Goal: Navigation & Orientation: Find specific page/section

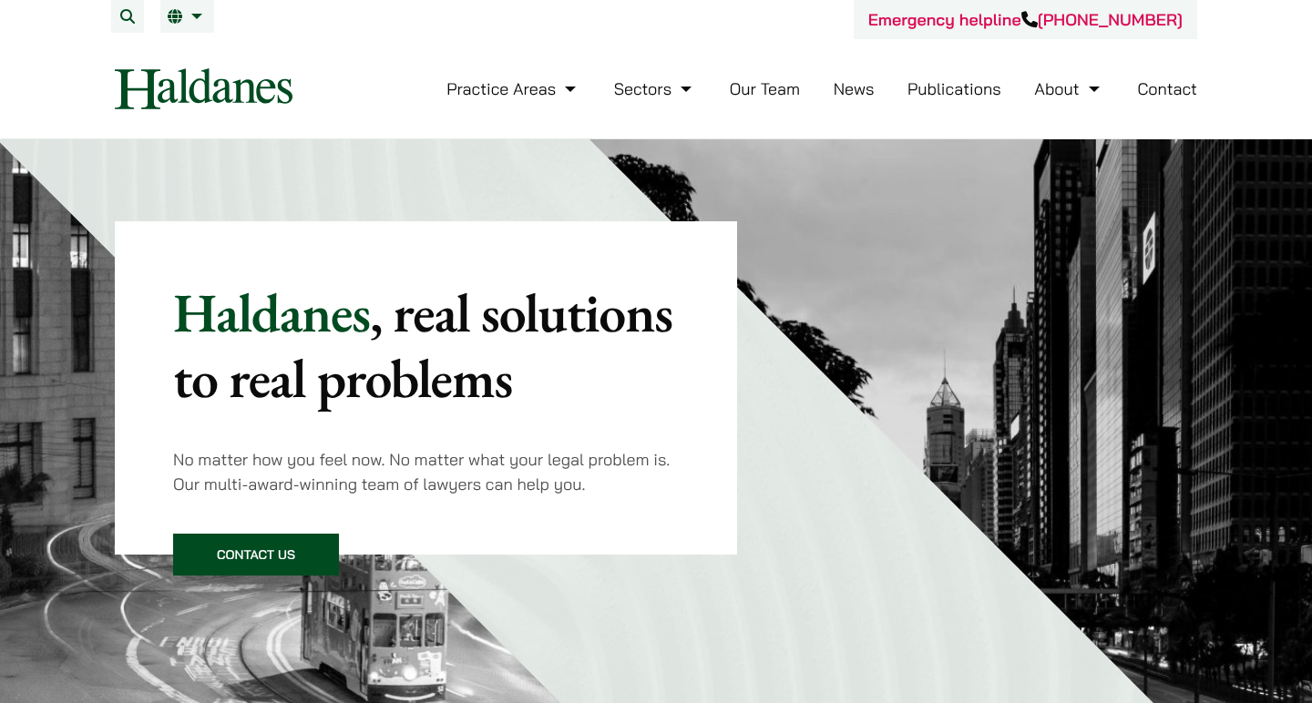
click at [752, 89] on link "Our Team" at bounding box center [765, 88] width 70 height 21
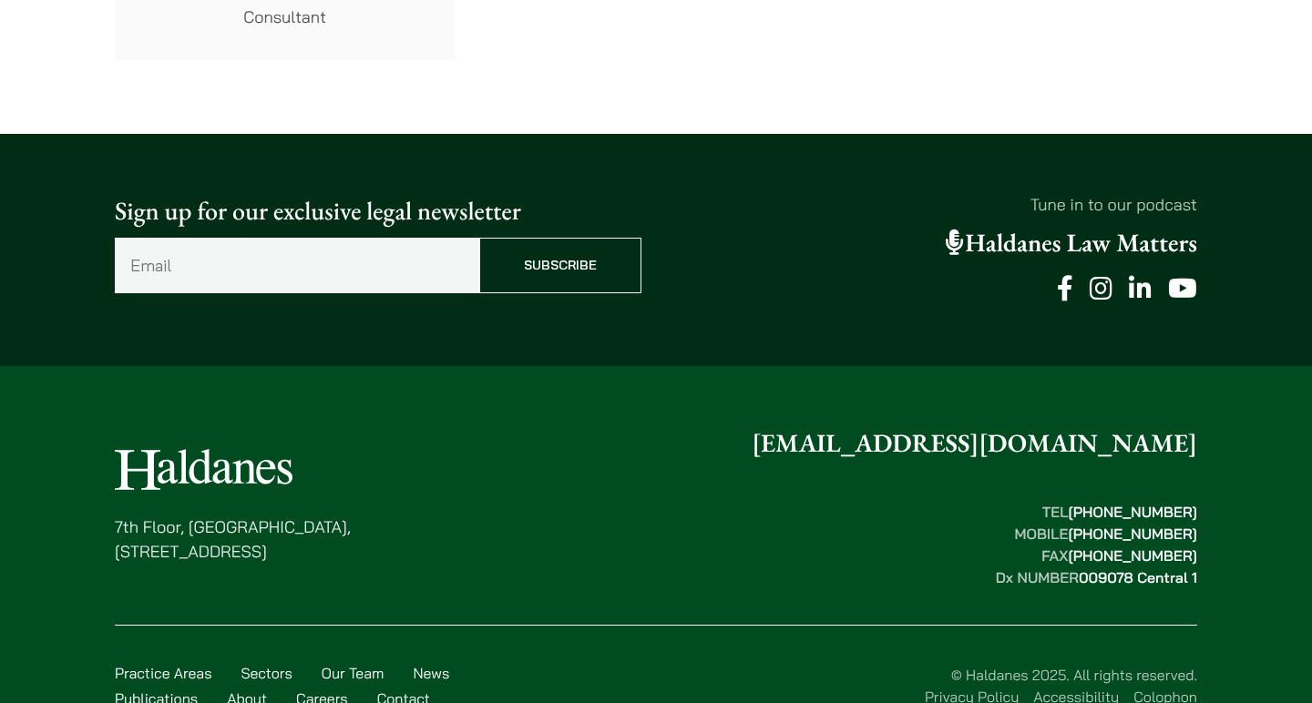
scroll to position [10235, 0]
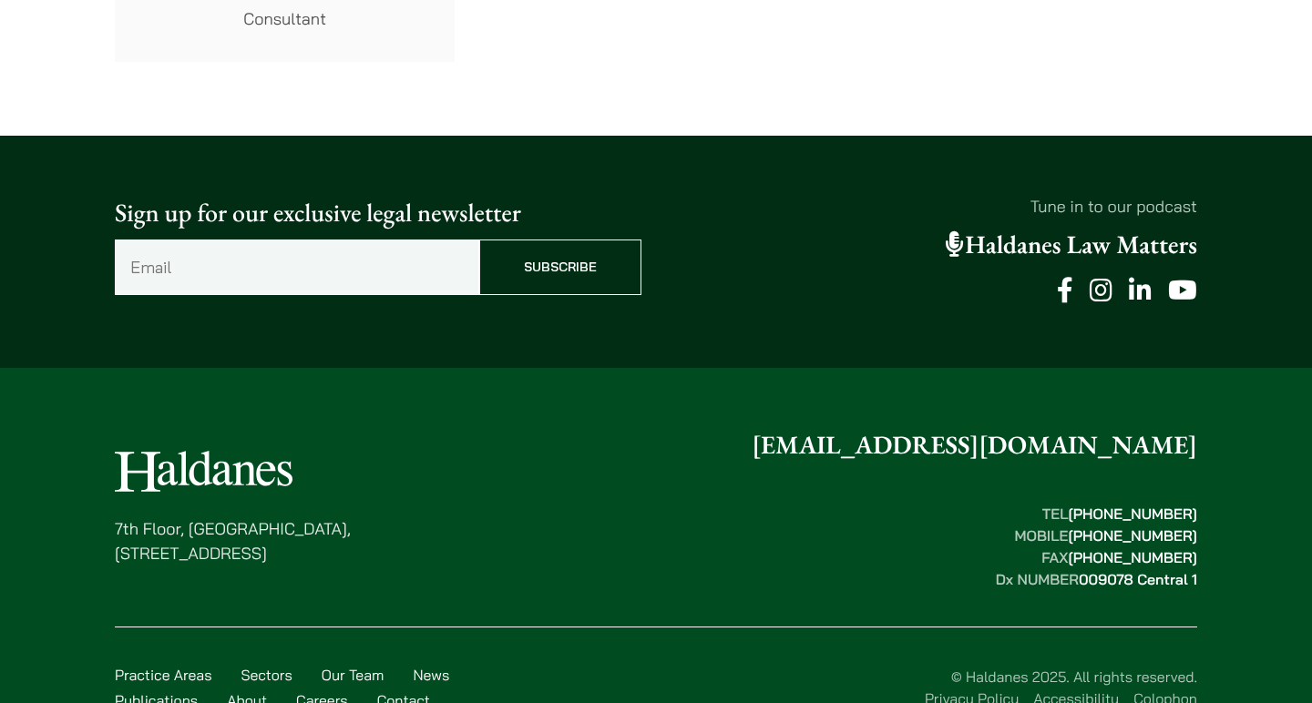
click at [243, 692] on link "About" at bounding box center [247, 701] width 40 height 18
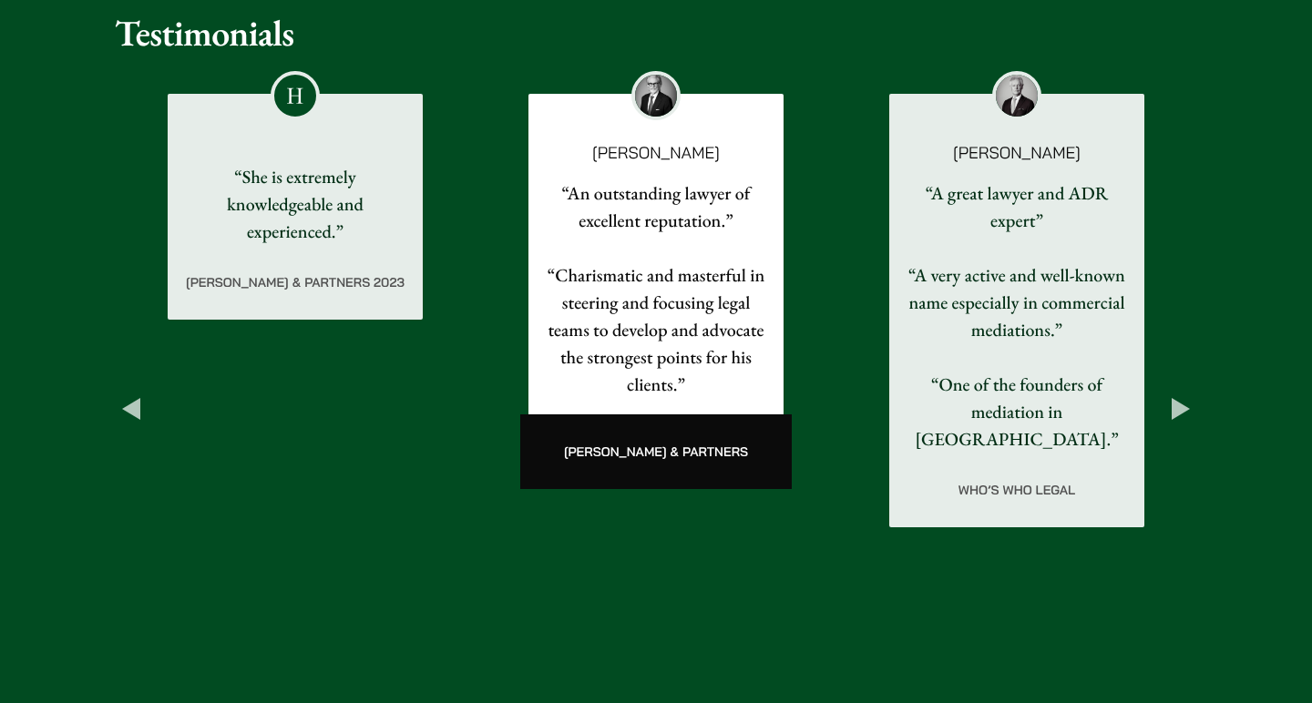
scroll to position [2984, 0]
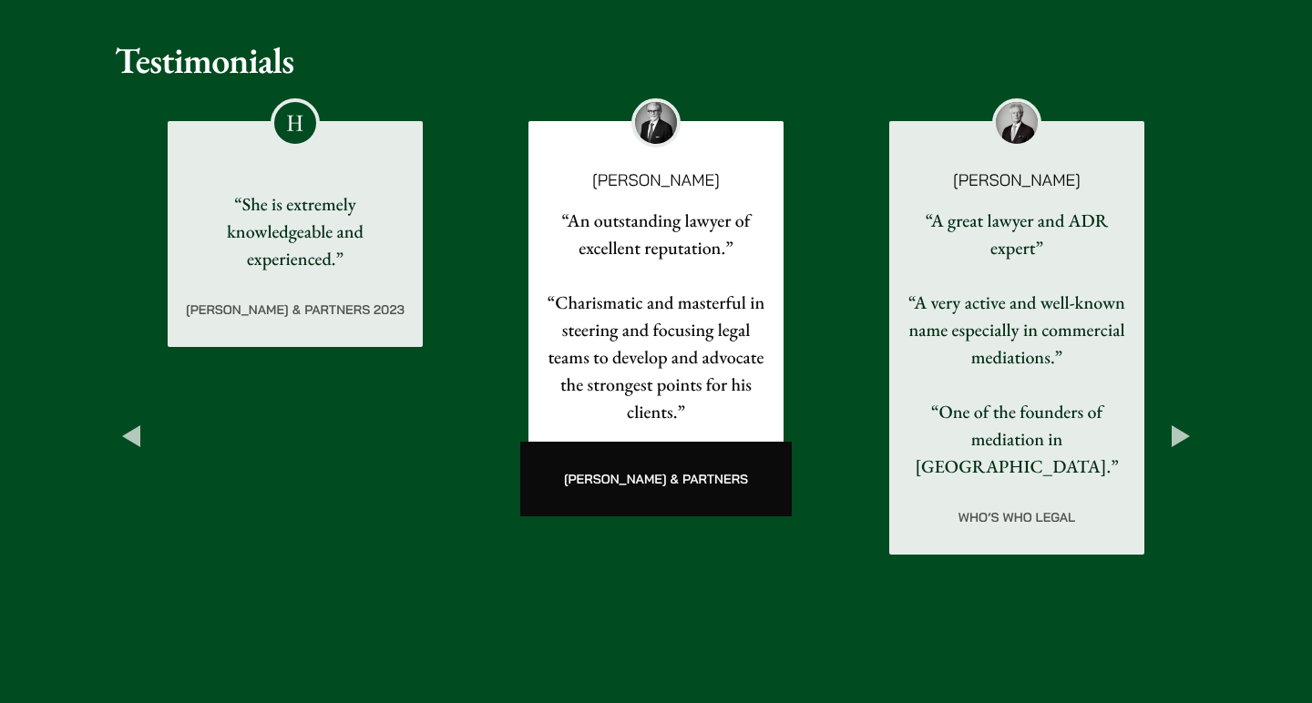
click at [1175, 420] on button "Next" at bounding box center [1181, 436] width 33 height 33
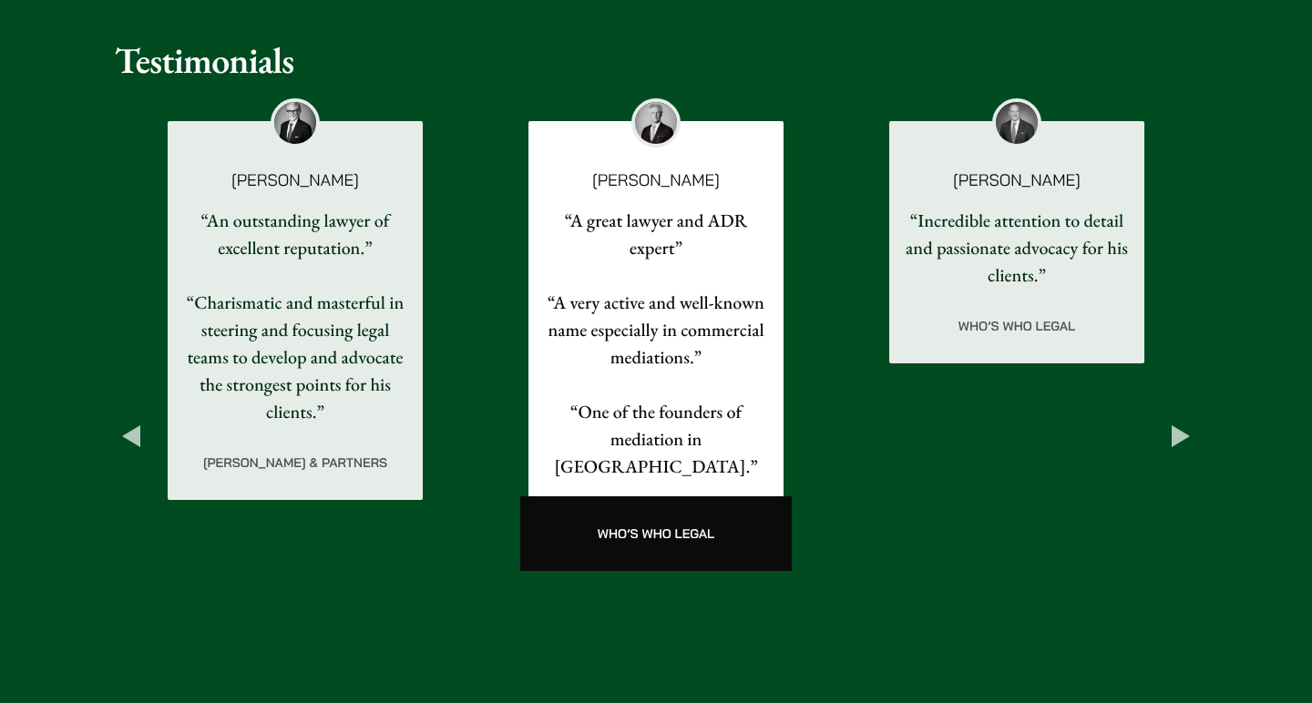
click at [1178, 420] on button "Next" at bounding box center [1181, 436] width 33 height 33
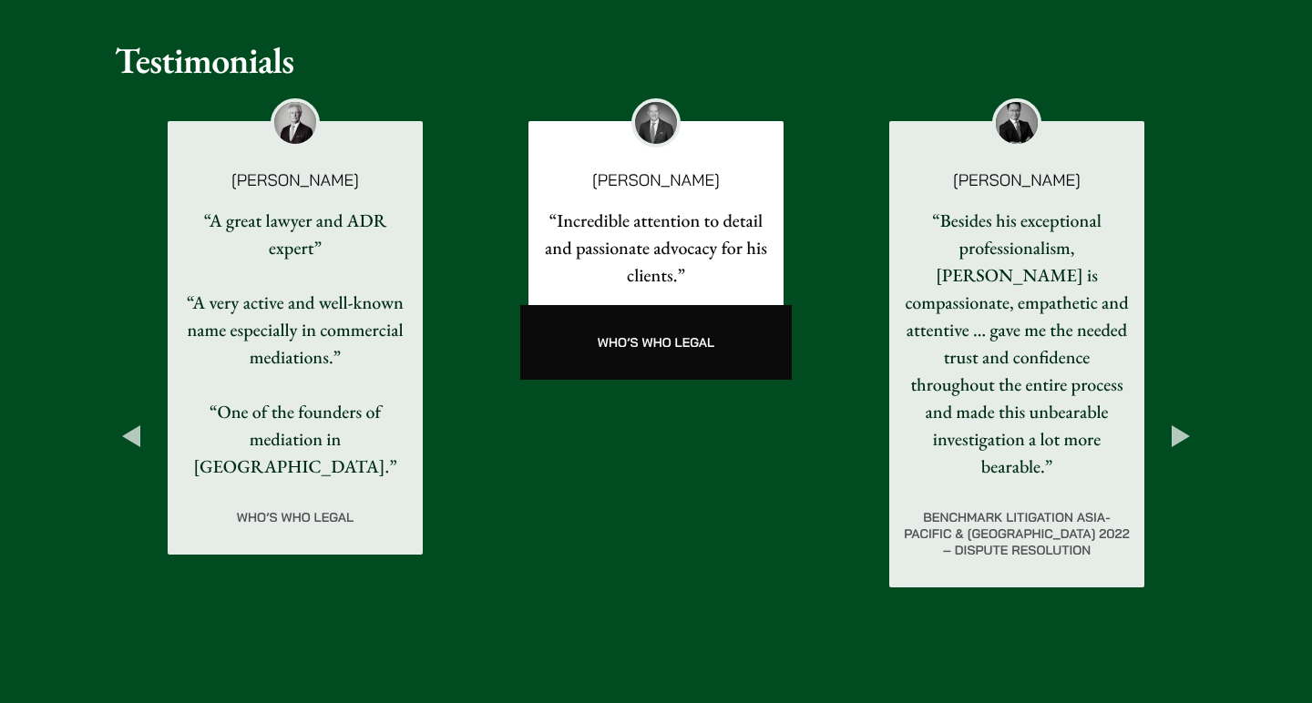
click at [1175, 420] on button "Next" at bounding box center [1181, 436] width 33 height 33
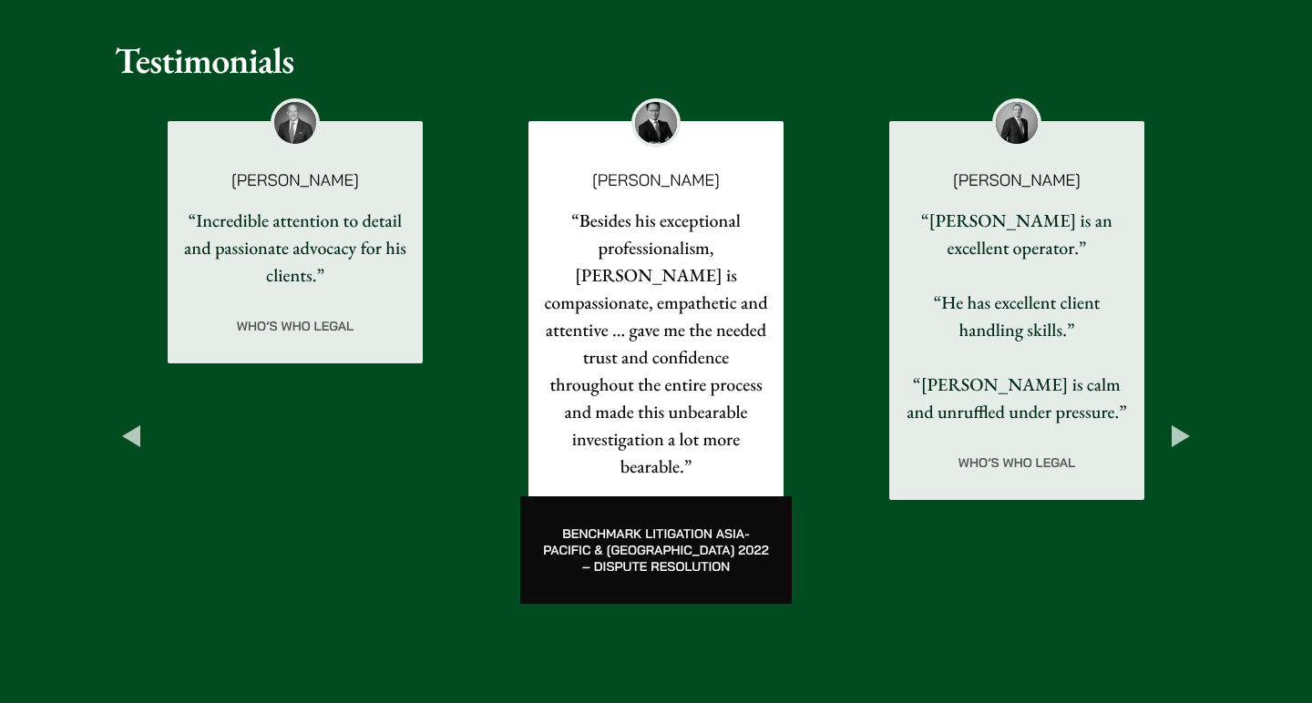
click at [1177, 420] on button "Next" at bounding box center [1181, 436] width 33 height 33
